Goal: Information Seeking & Learning: Understand process/instructions

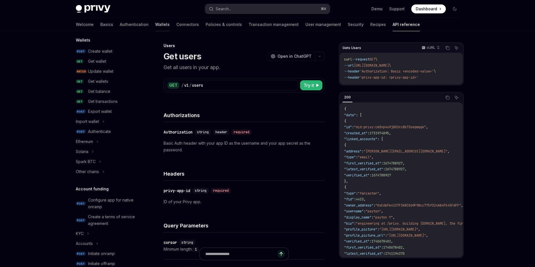
click at [155, 24] on link "Wallets" at bounding box center [162, 24] width 14 height 13
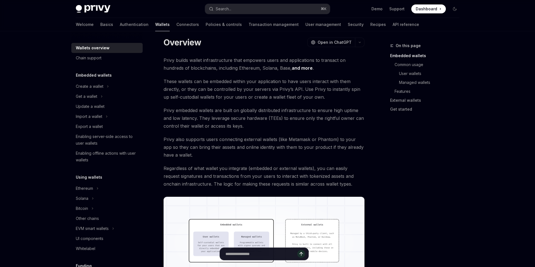
scroll to position [2, 0]
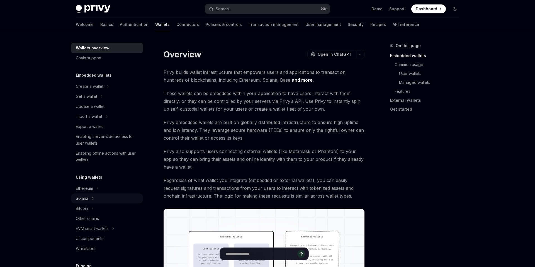
click at [86, 200] on div "Solana" at bounding box center [82, 198] width 13 height 7
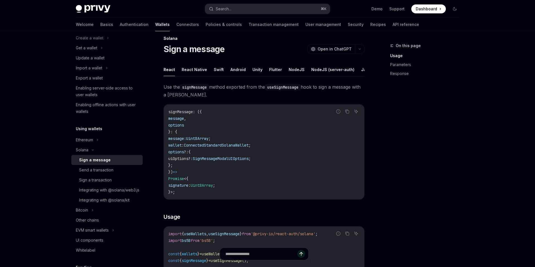
scroll to position [6, 0]
click at [96, 172] on div "Send a transaction" at bounding box center [96, 170] width 34 height 7
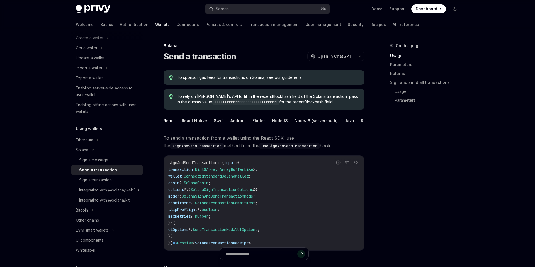
scroll to position [0, 6]
click at [360, 120] on button "REST API" at bounding box center [364, 120] width 18 height 13
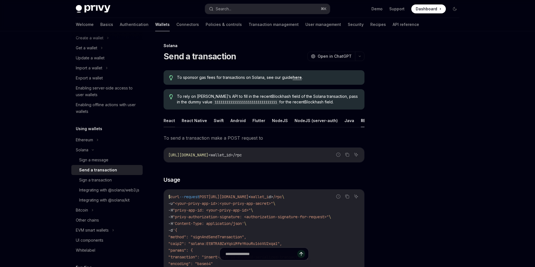
click at [167, 119] on button "React" at bounding box center [169, 120] width 11 height 13
type textarea "*"
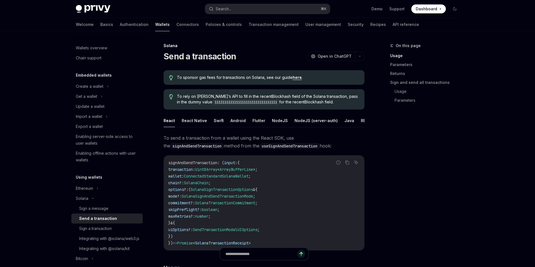
type textarea "*"
